Goal: Navigation & Orientation: Understand site structure

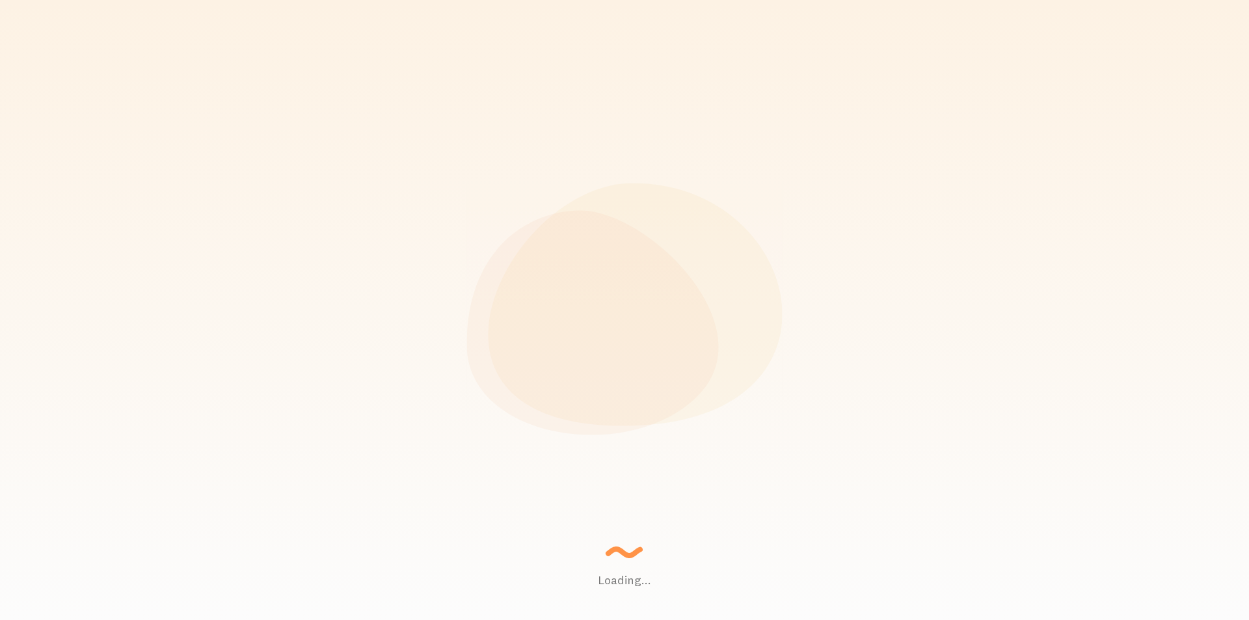
scroll to position [342, 1027]
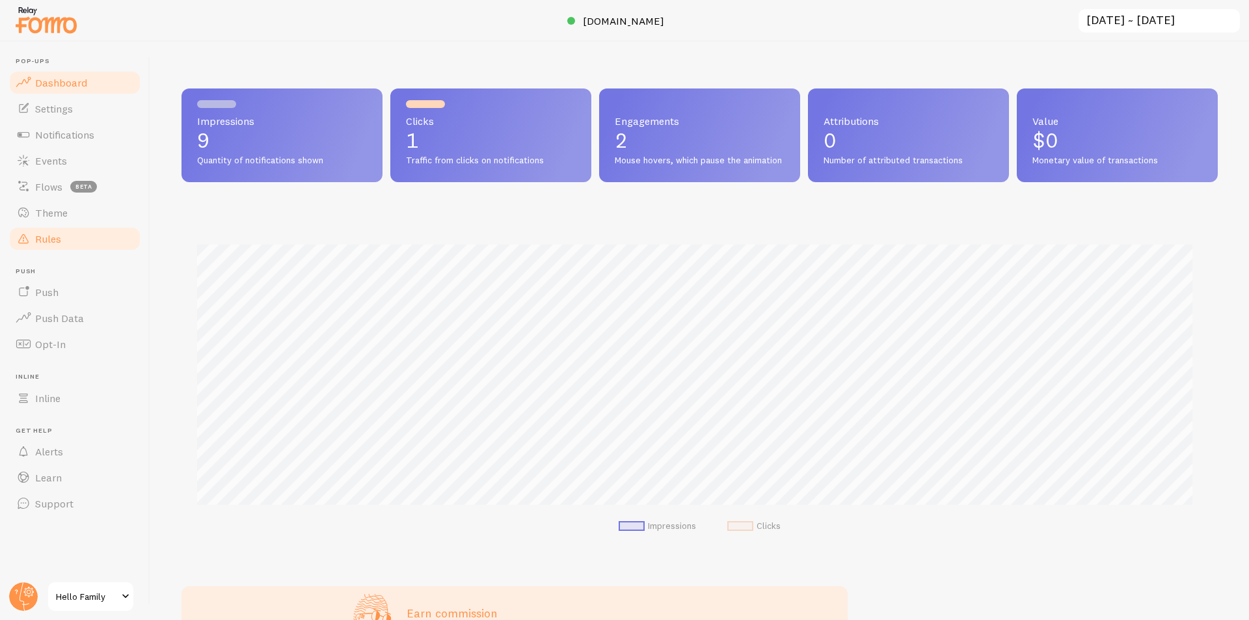
click at [64, 244] on link "Rules" at bounding box center [75, 239] width 134 height 26
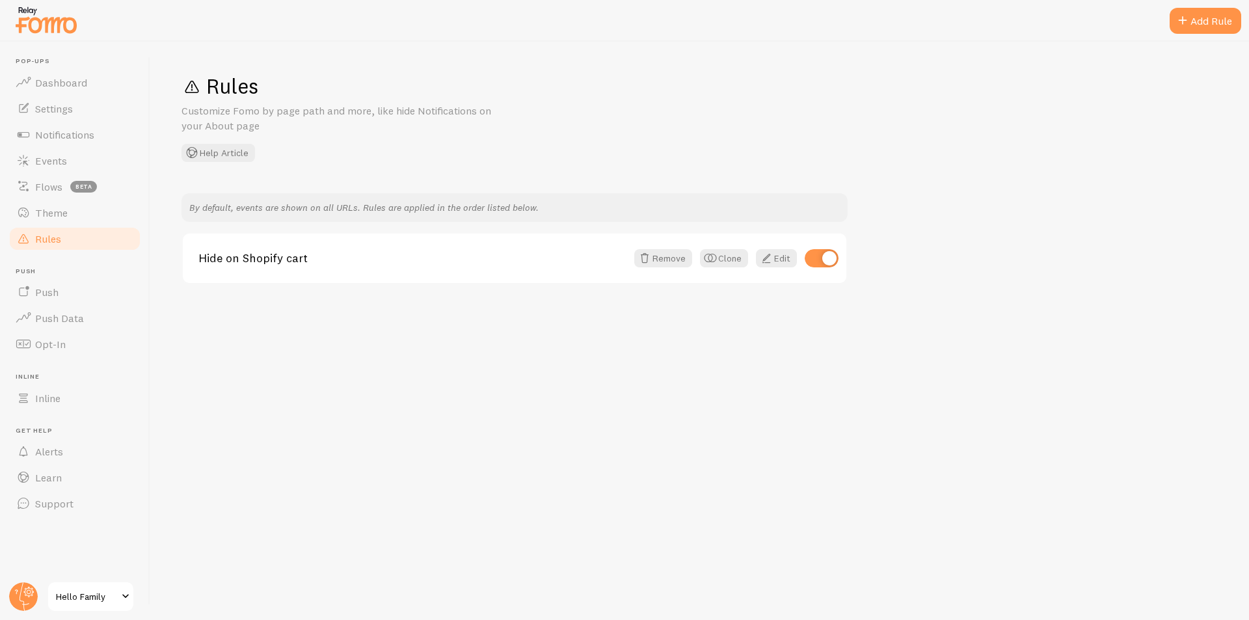
click at [72, 226] on link "Rules" at bounding box center [75, 239] width 134 height 26
click at [94, 169] on link "Events" at bounding box center [75, 161] width 134 height 26
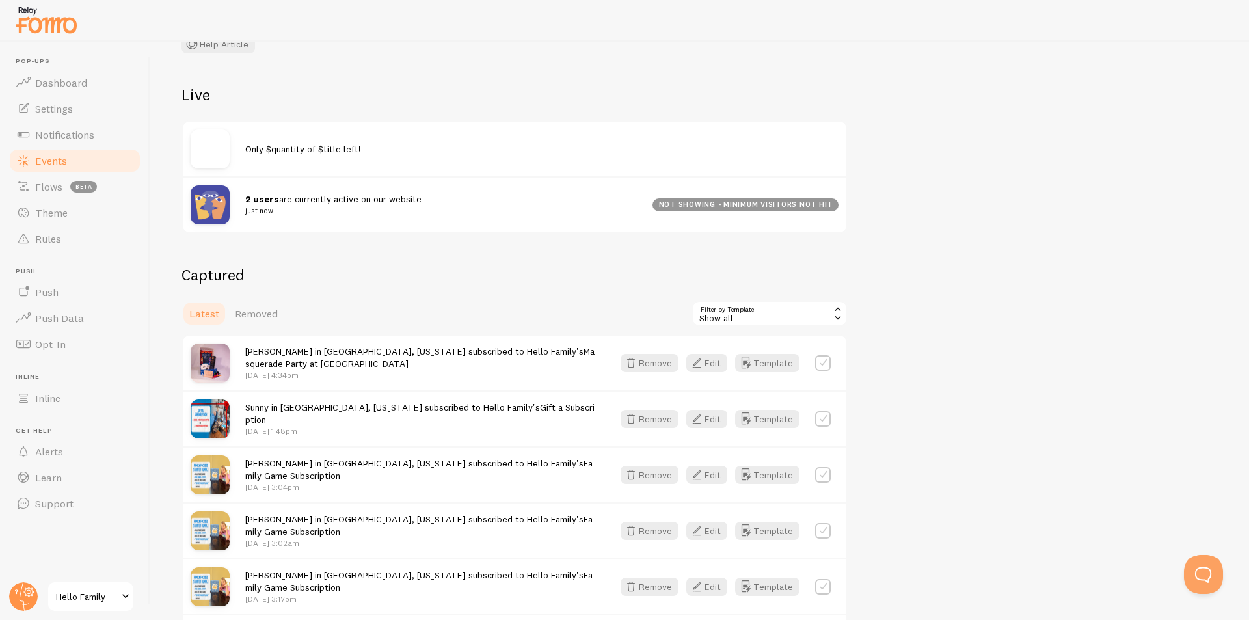
scroll to position [217, 0]
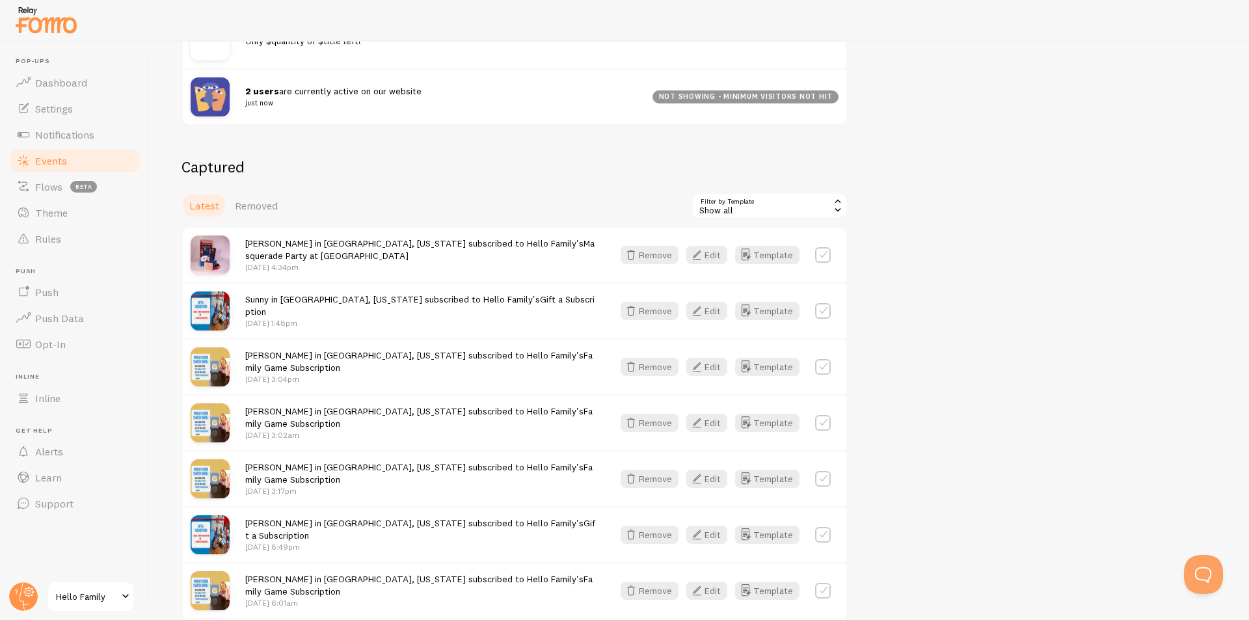
click at [821, 308] on label at bounding box center [823, 311] width 16 height 16
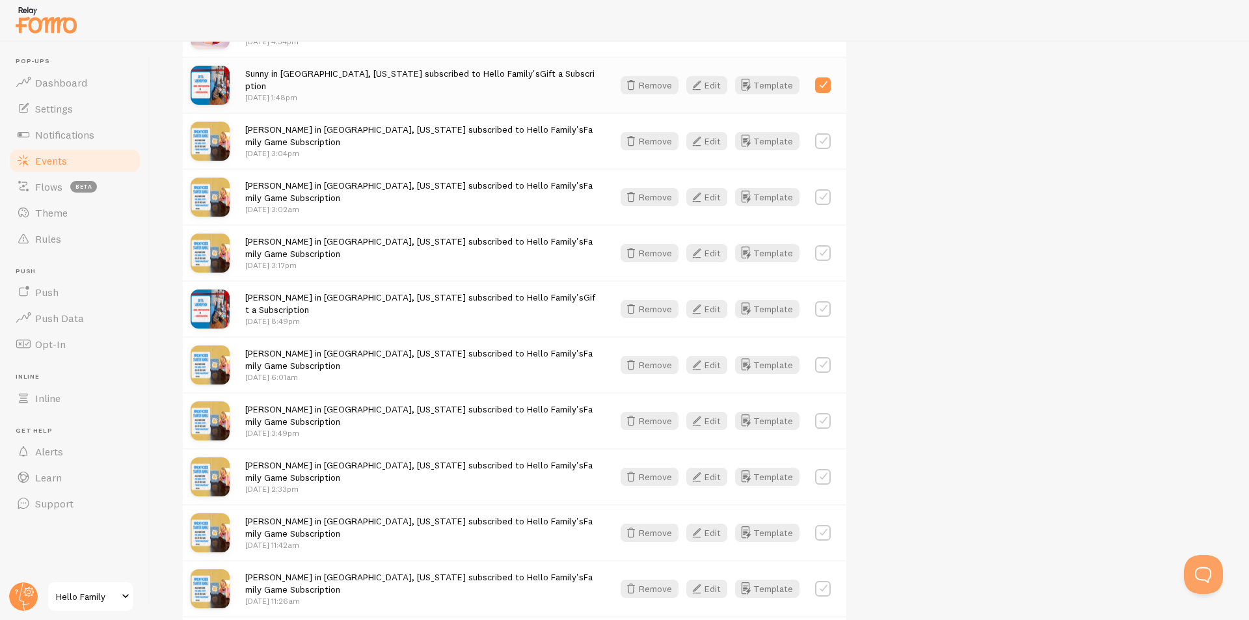
scroll to position [325, 0]
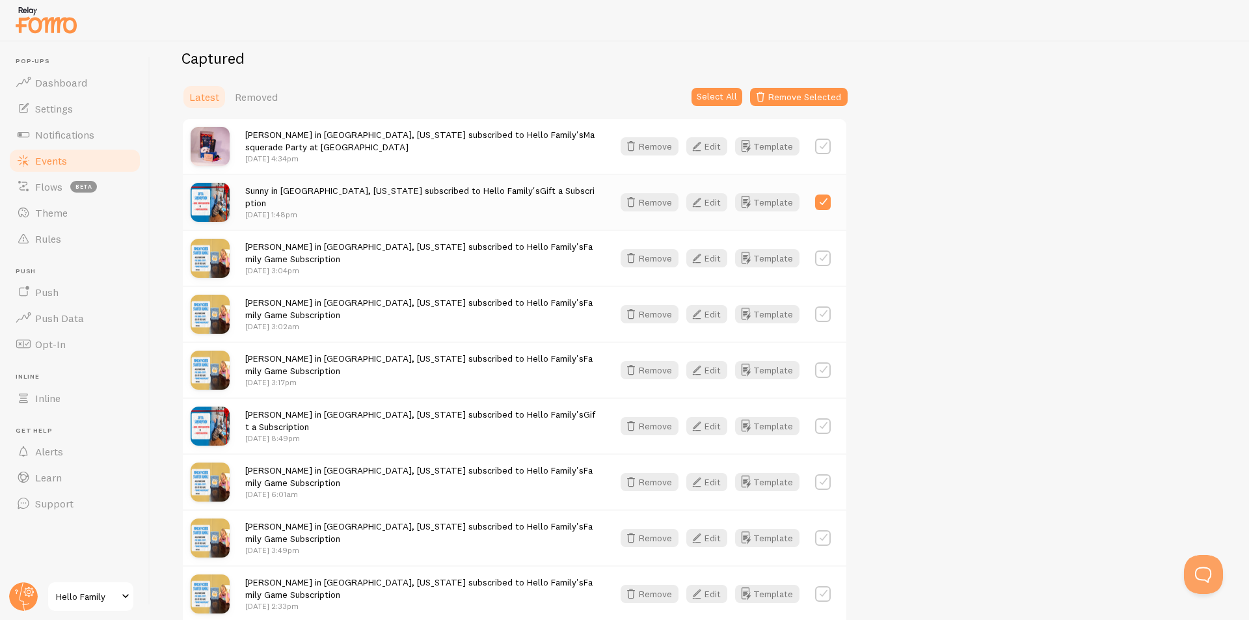
click at [206, 256] on img at bounding box center [210, 258] width 39 height 39
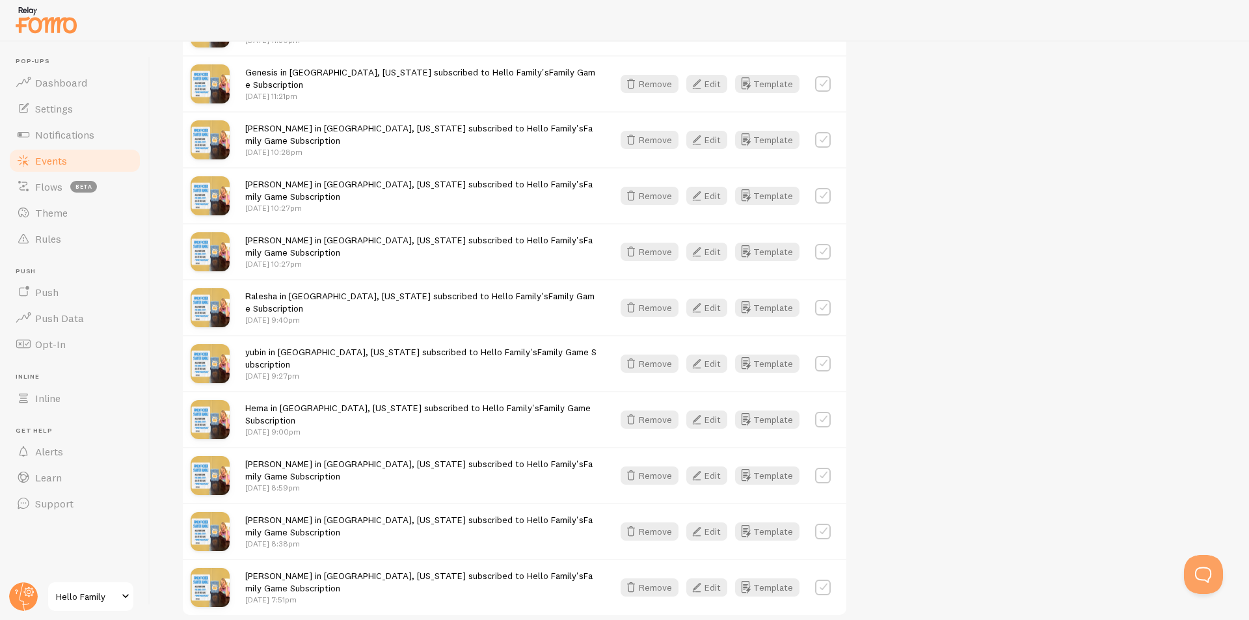
scroll to position [1623, 0]
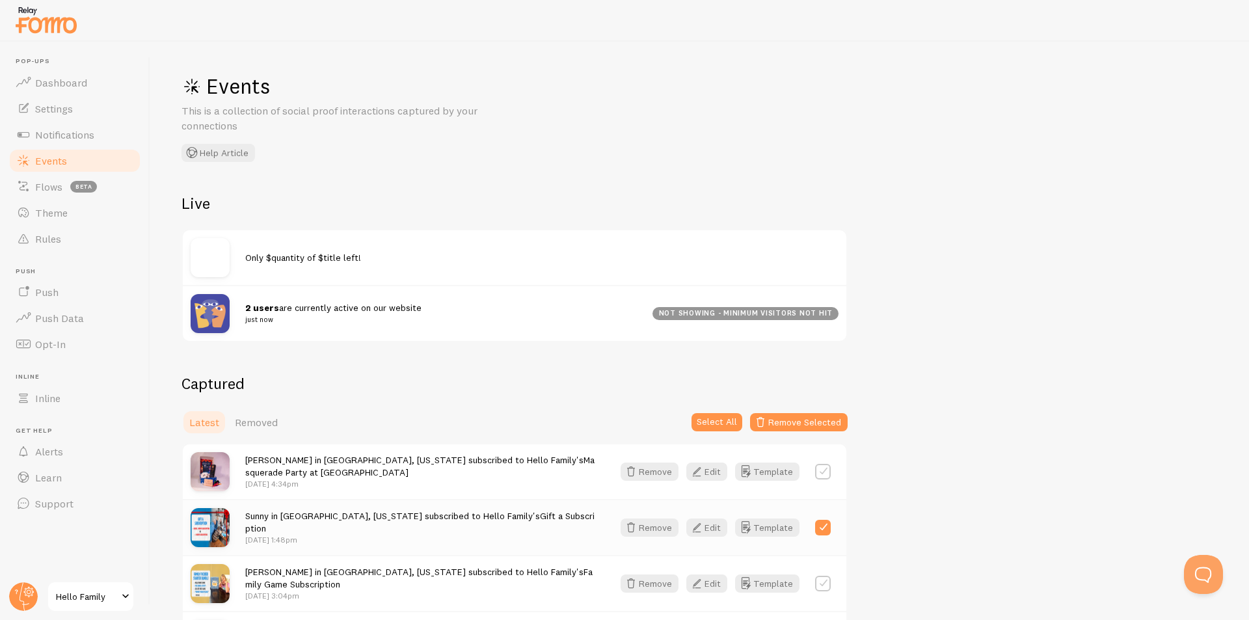
scroll to position [217, 0]
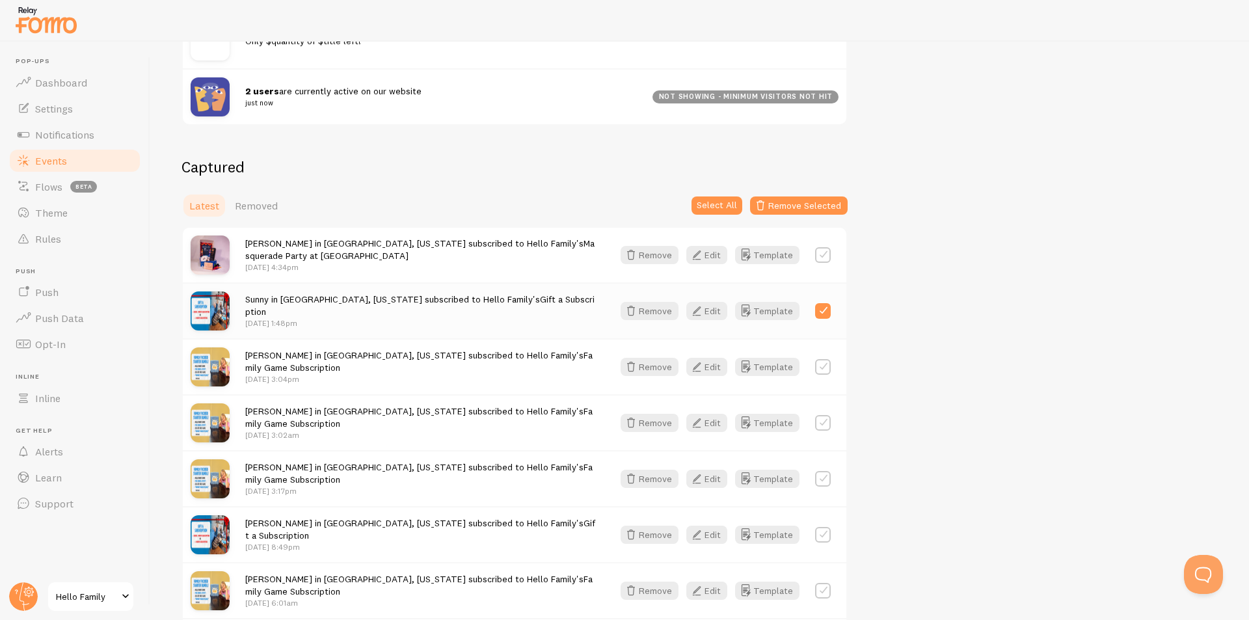
click at [827, 314] on label at bounding box center [823, 311] width 16 height 16
checkbox input "false"
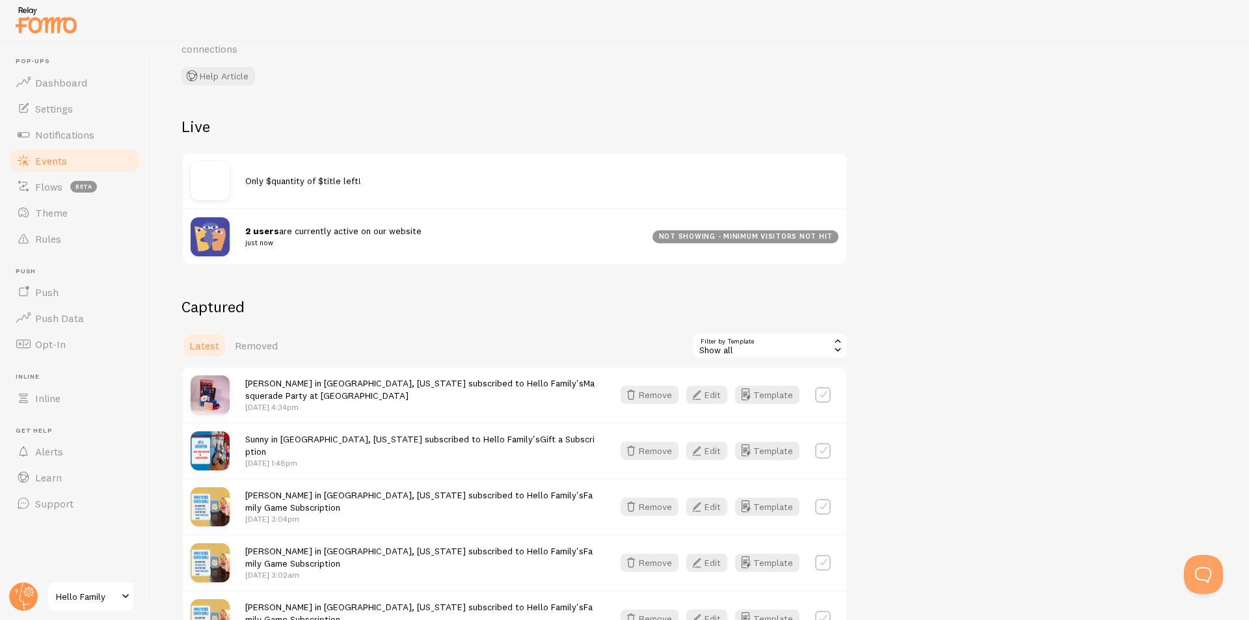
scroll to position [109, 0]
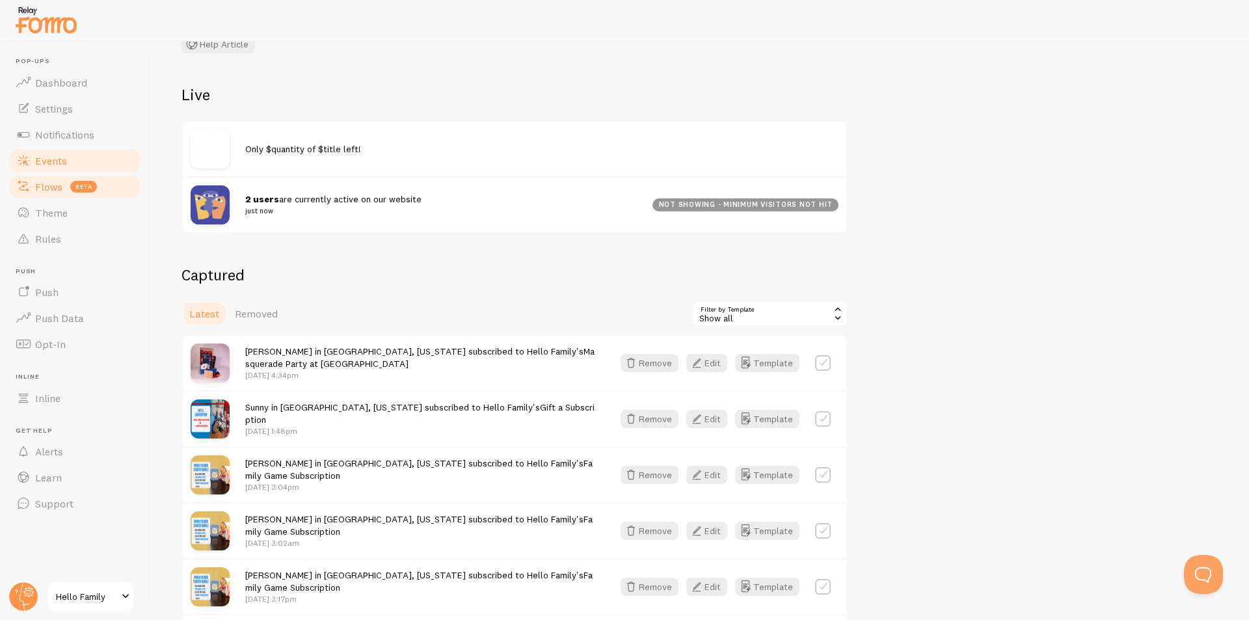
click at [44, 187] on span "Flows" at bounding box center [48, 186] width 27 height 13
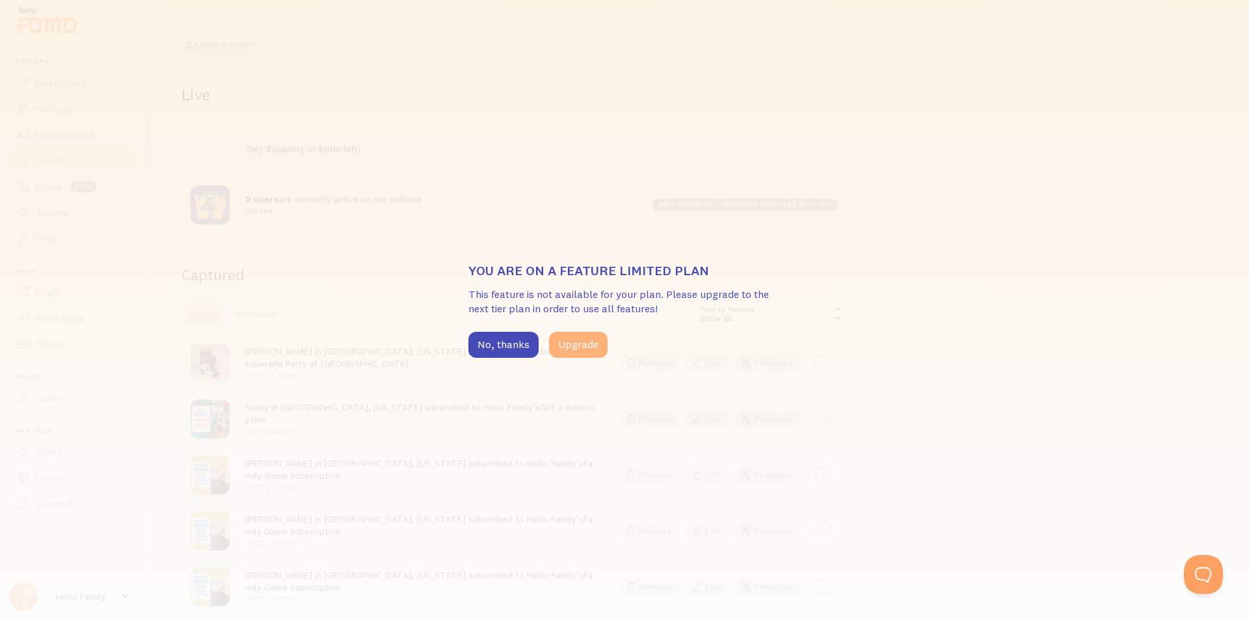
click at [588, 344] on button "Upgrade" at bounding box center [578, 345] width 59 height 26
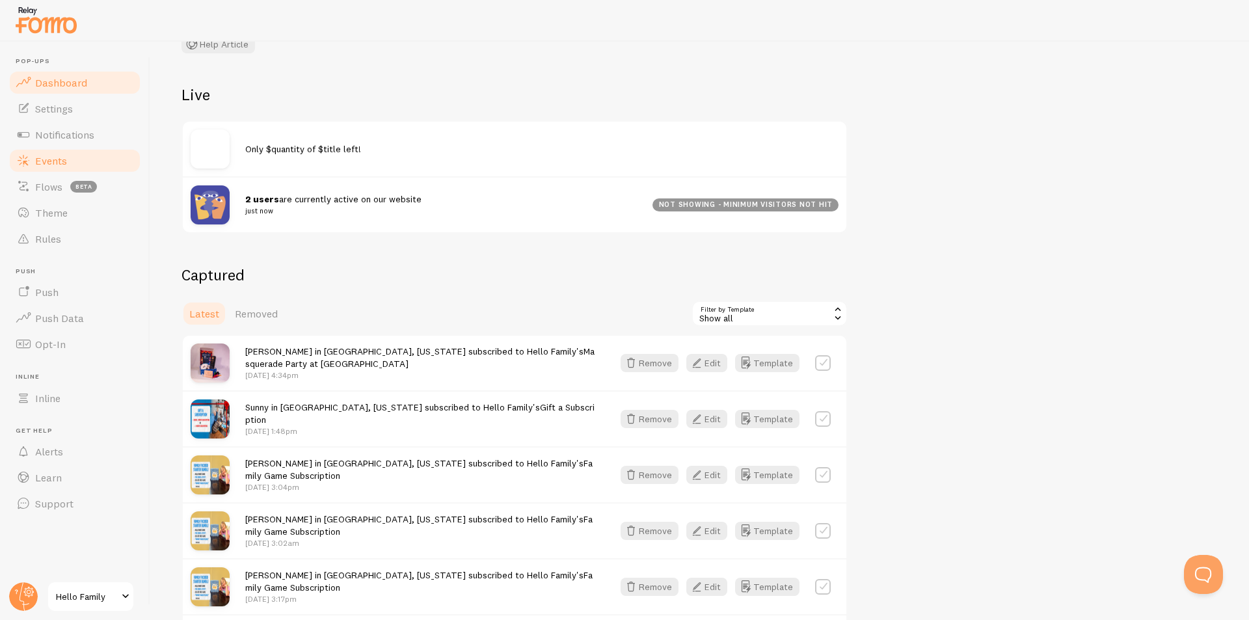
click at [76, 83] on span "Dashboard" at bounding box center [61, 82] width 52 height 13
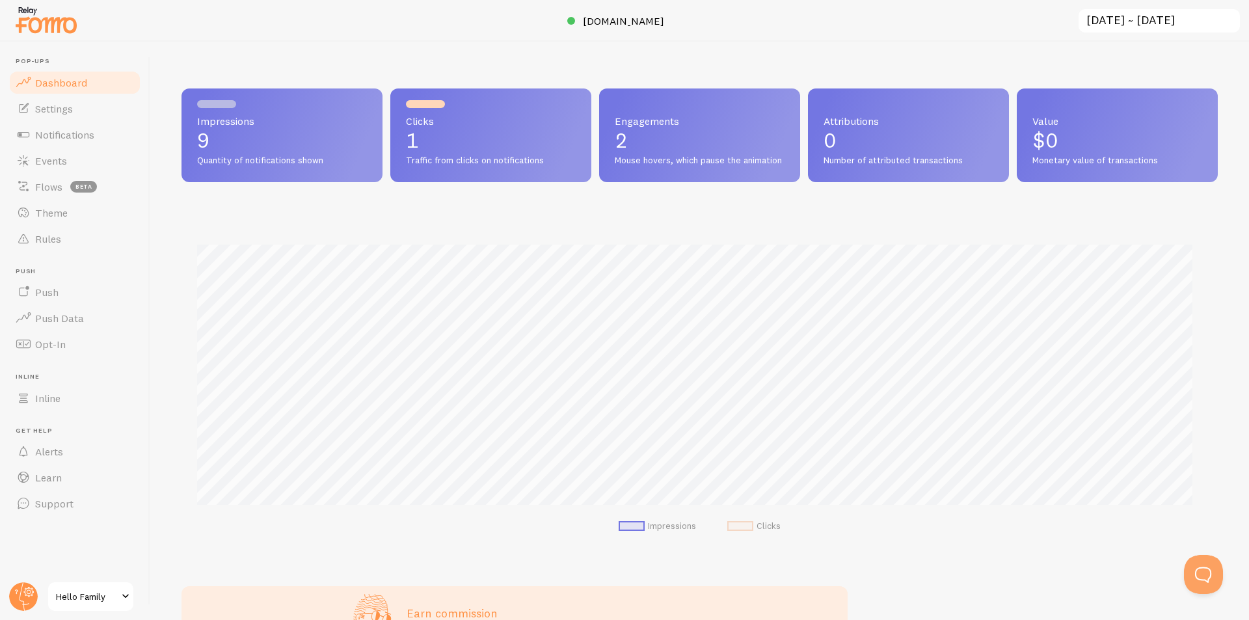
scroll to position [342, 1027]
click at [60, 111] on span "Settings" at bounding box center [54, 108] width 38 height 13
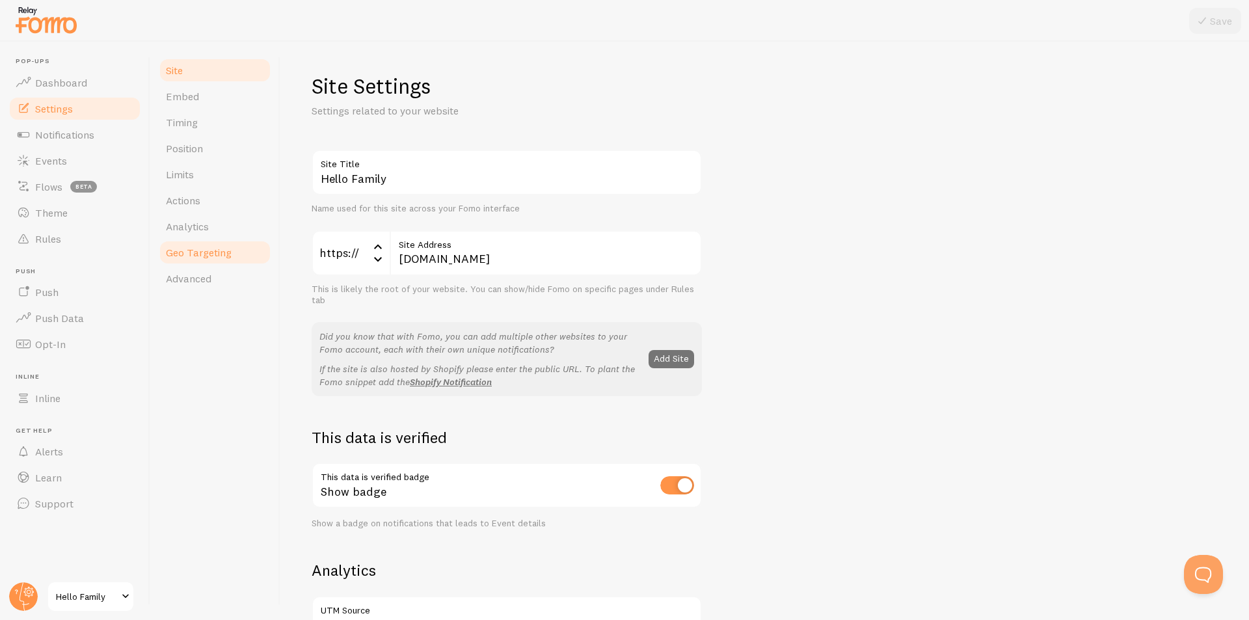
click at [204, 249] on span "Geo Targeting" at bounding box center [199, 252] width 66 height 13
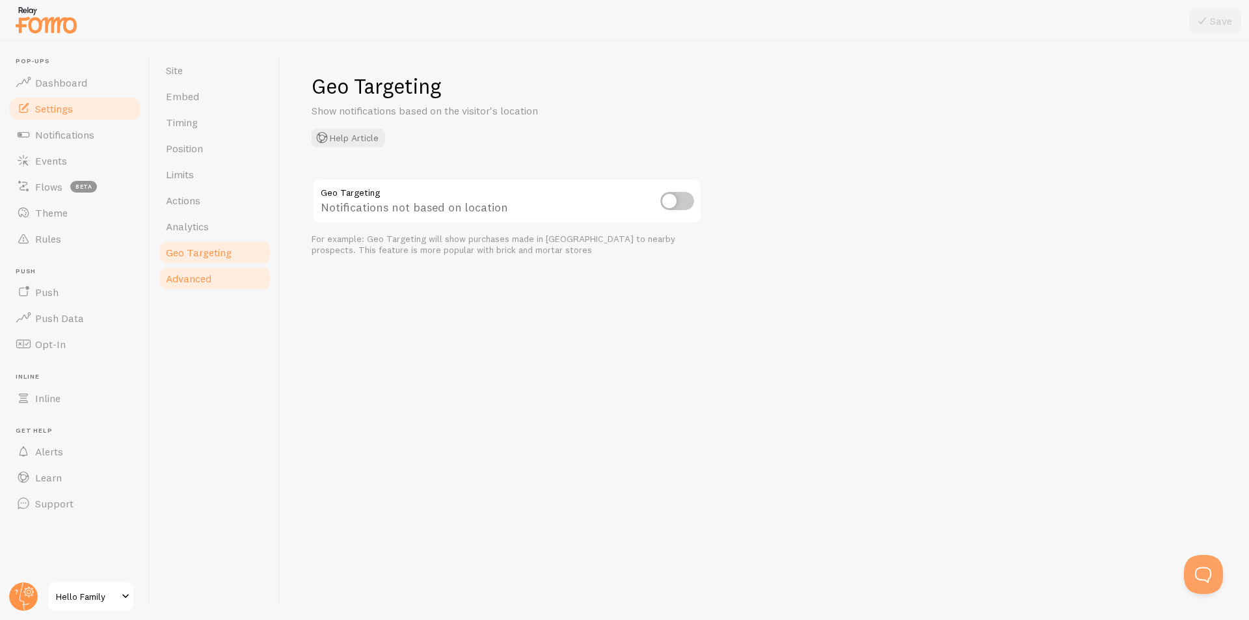
click at [197, 280] on span "Advanced" at bounding box center [189, 278] width 46 height 13
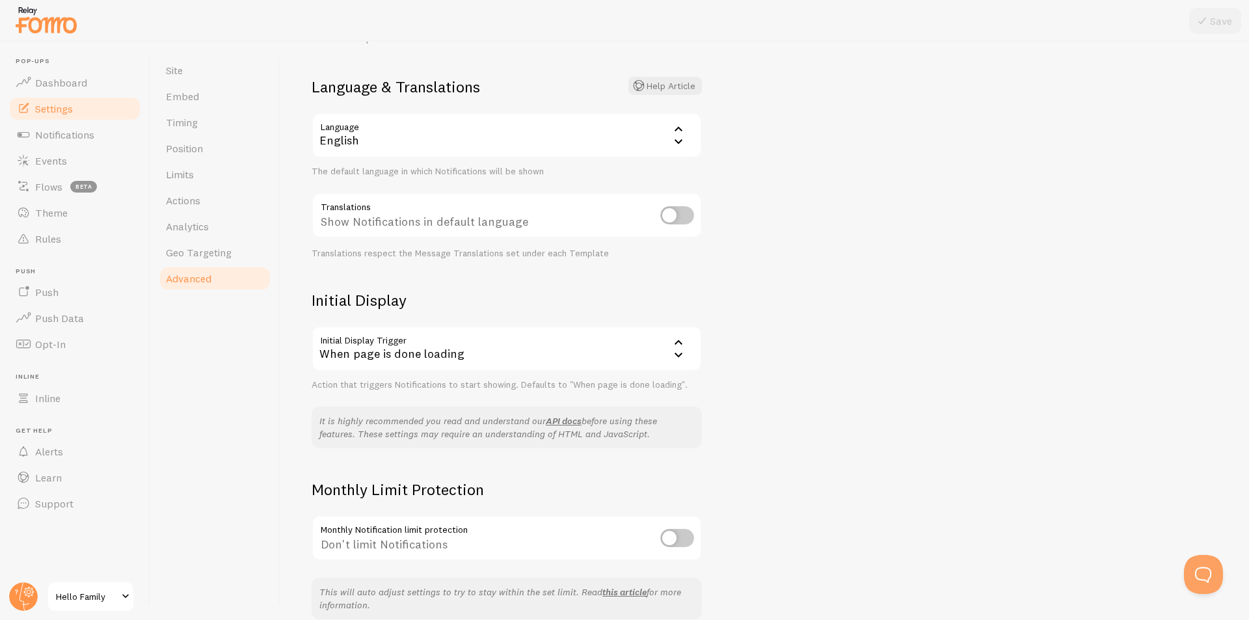
scroll to position [135, 0]
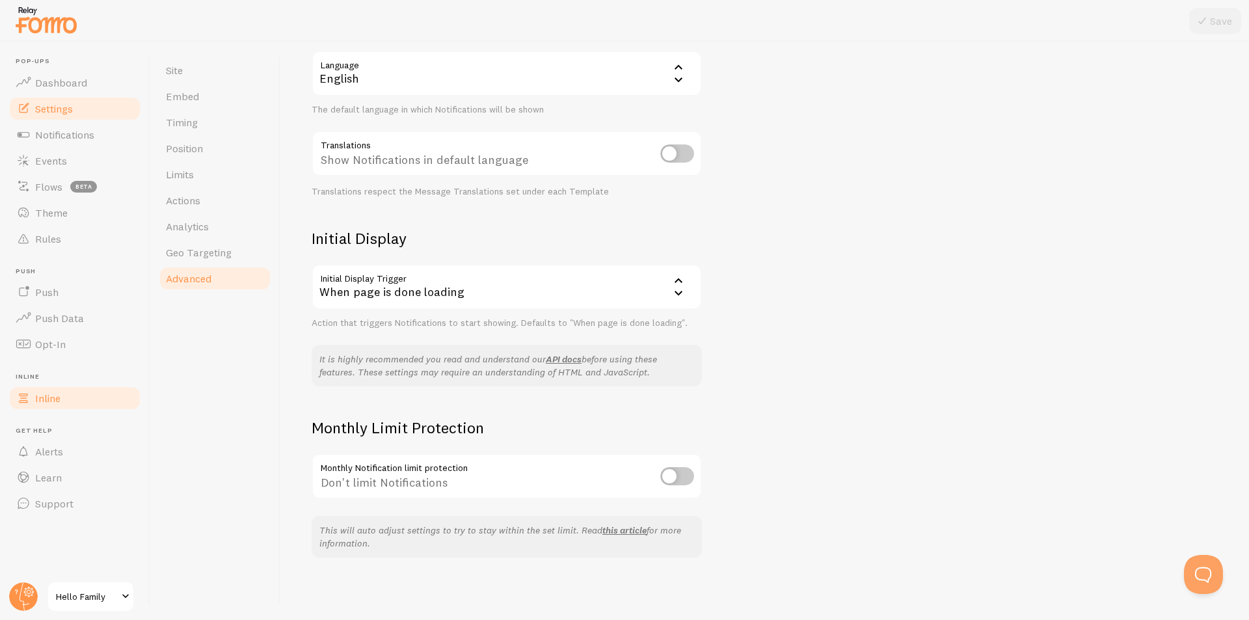
click at [72, 397] on link "Inline" at bounding box center [75, 398] width 134 height 26
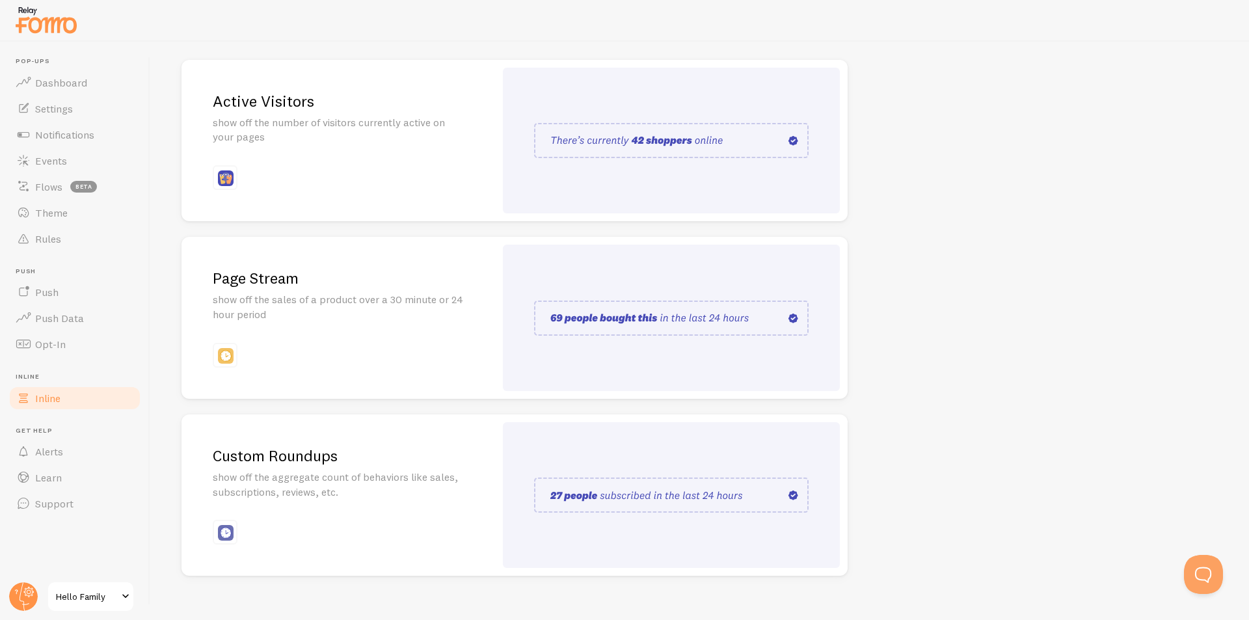
scroll to position [167, 0]
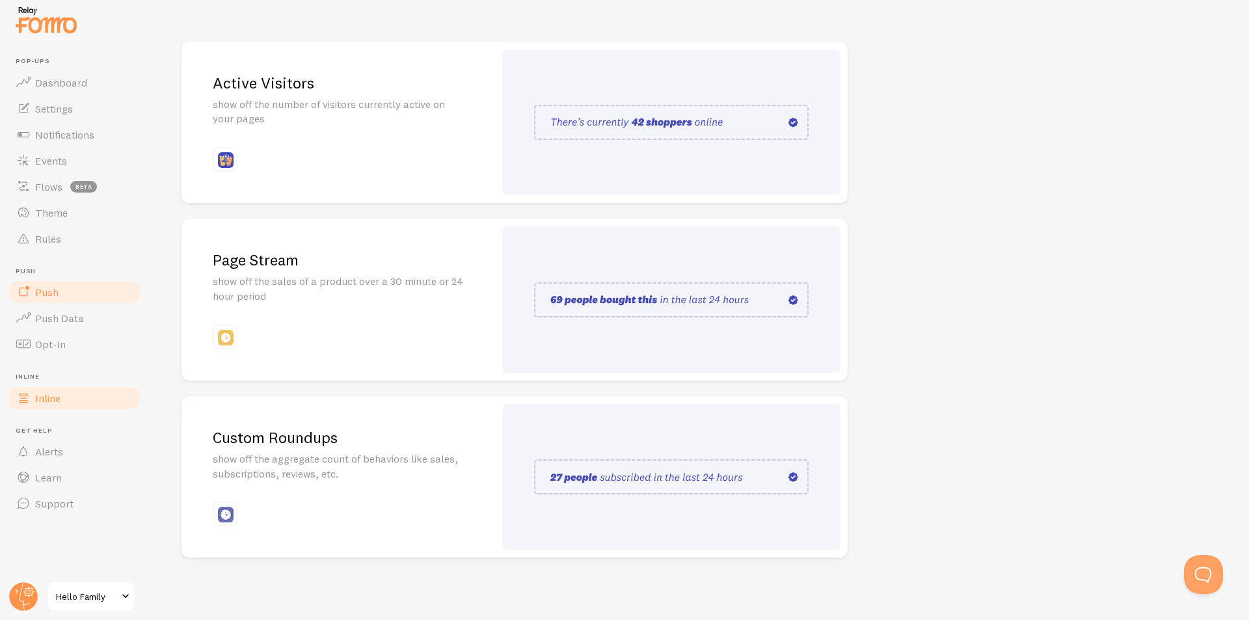
click at [74, 292] on link "Push" at bounding box center [75, 292] width 134 height 26
